Goal: Register for event/course

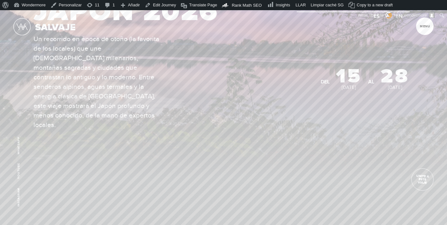
scroll to position [104, 0]
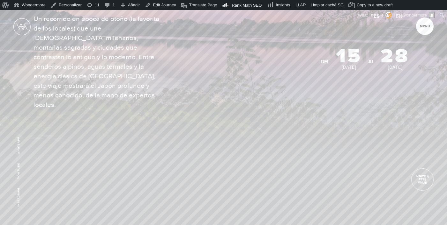
click at [222, 176] on section "I’M INTERESTED! Complete a short form so we can reach out and see if this is th…" at bounding box center [223, 52] width 447 height 293
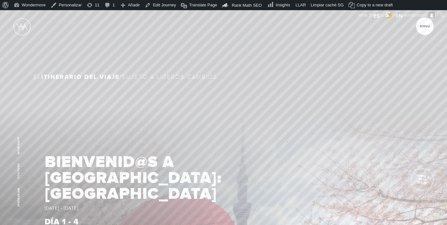
scroll to position [345, 0]
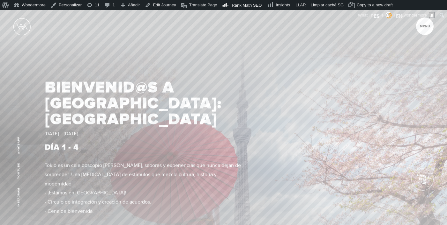
scroll to position [442, 0]
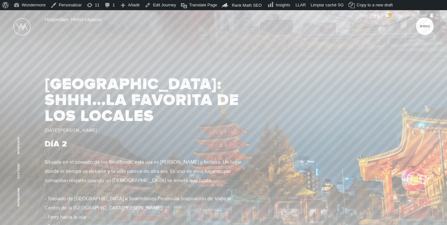
scroll to position [620, 0]
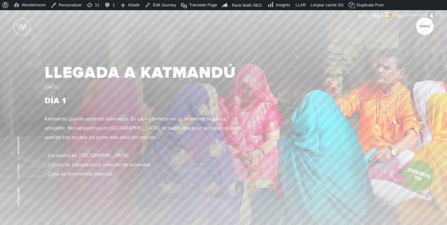
scroll to position [604, 0]
